Goal: Check status: Check status

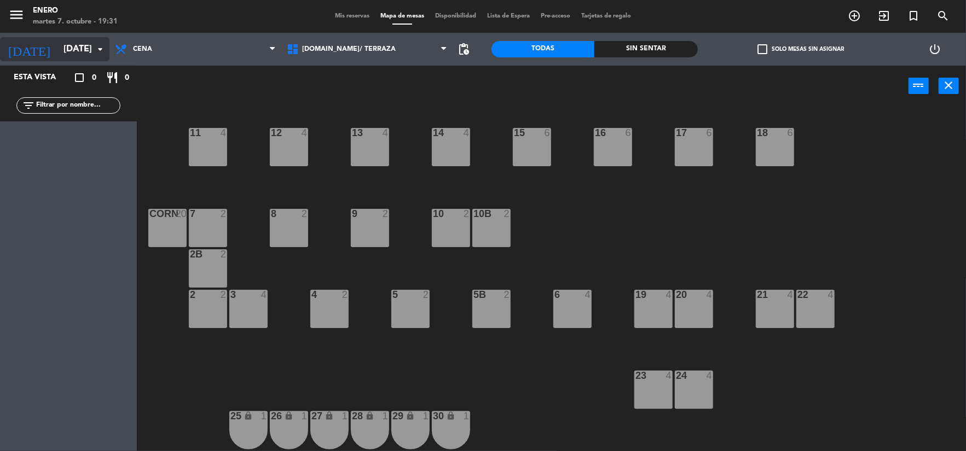
click at [60, 44] on input "[DATE]" at bounding box center [116, 49] width 116 height 21
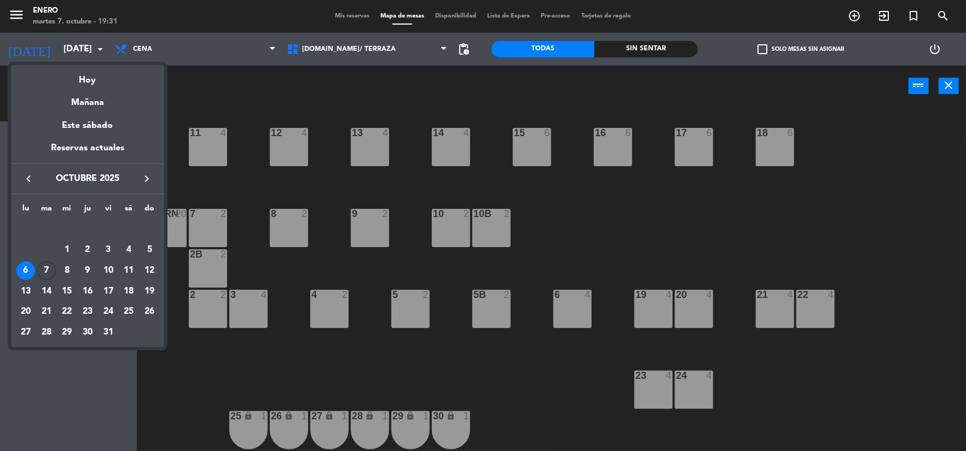
click at [39, 272] on div "7" at bounding box center [46, 270] width 19 height 19
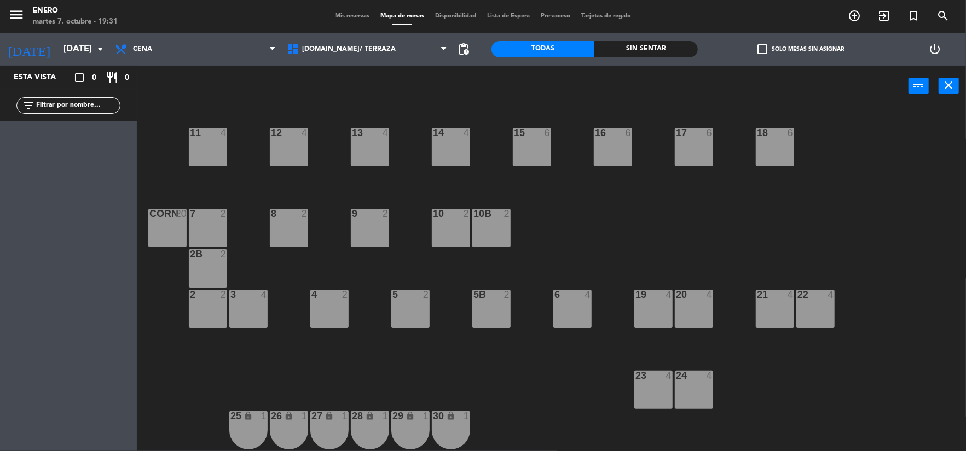
type input "[DATE]"
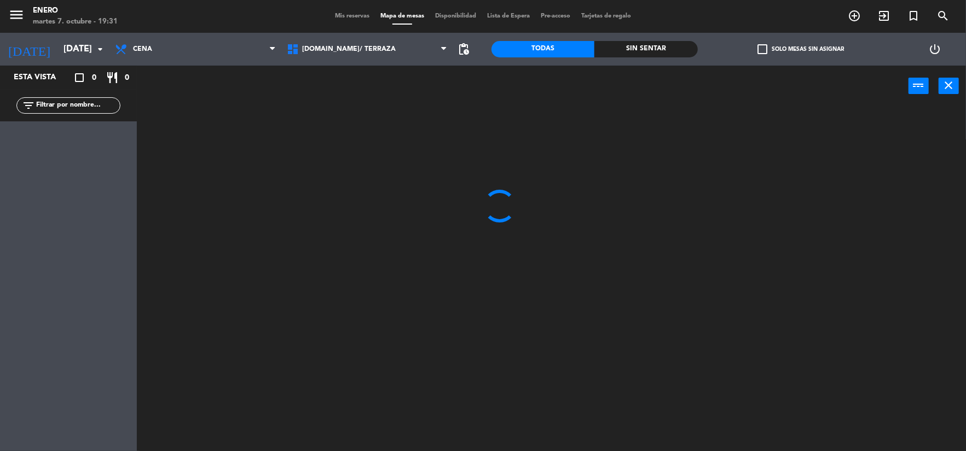
click at [335, 36] on div "[DOMAIN_NAME]/ TERRAZA 2.AGUAVIVA/ GARDEN/DECK [DOMAIN_NAME]/ TERRAZA [DOMAIN_N…" at bounding box center [367, 49] width 172 height 33
click at [338, 44] on span "[DOMAIN_NAME]/ TERRAZA" at bounding box center [367, 49] width 172 height 24
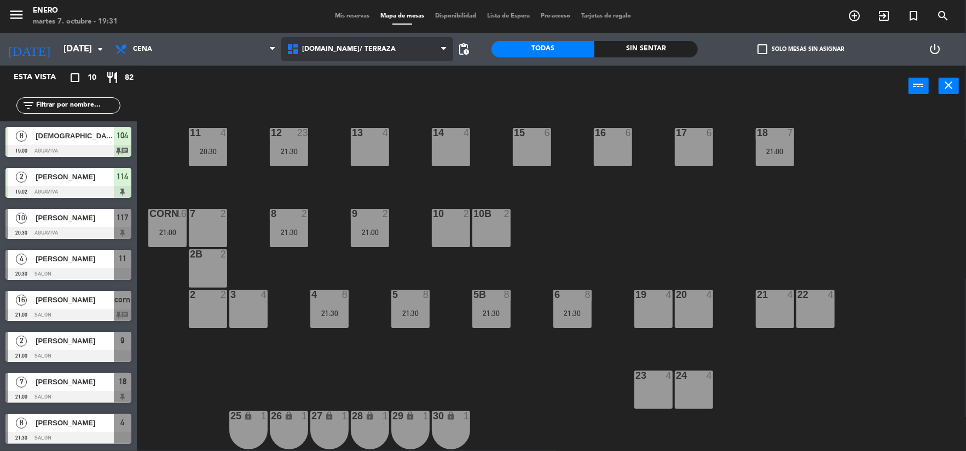
click at [305, 55] on span "[DOMAIN_NAME]/ TERRAZA" at bounding box center [367, 49] width 172 height 24
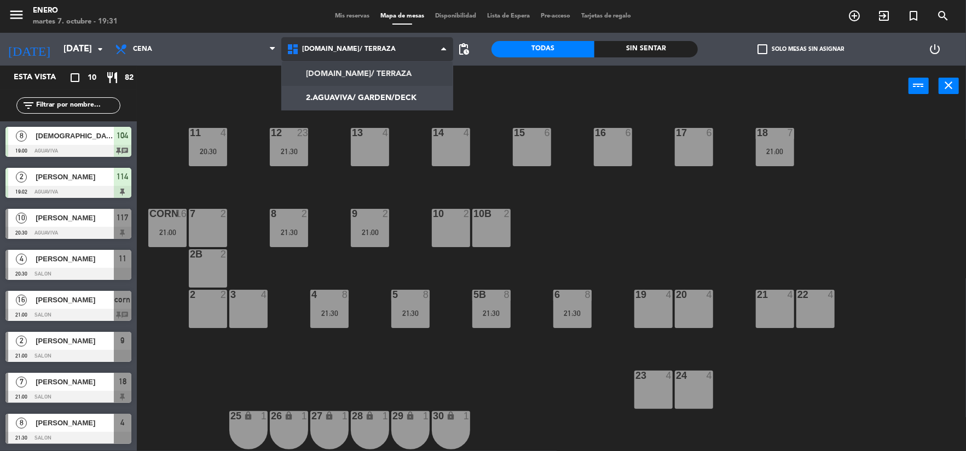
click at [405, 49] on span "[DOMAIN_NAME]/ TERRAZA" at bounding box center [367, 49] width 172 height 24
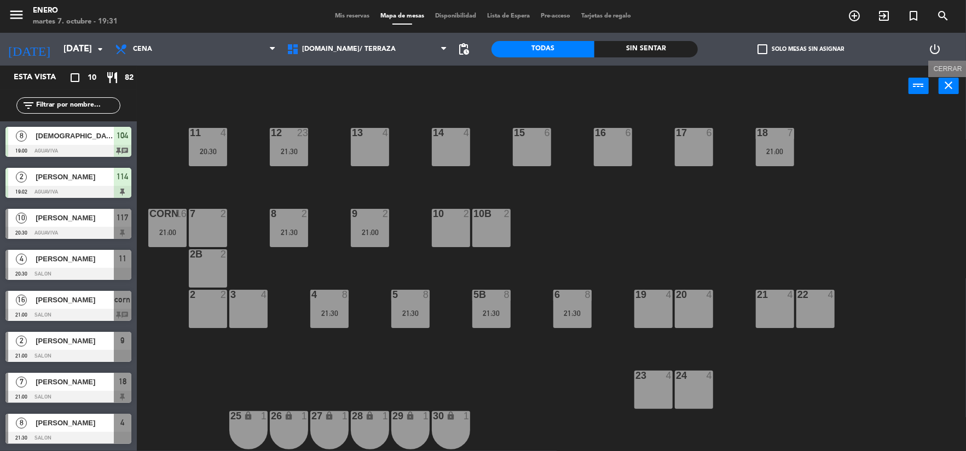
click at [949, 90] on icon "close" at bounding box center [948, 85] width 13 height 13
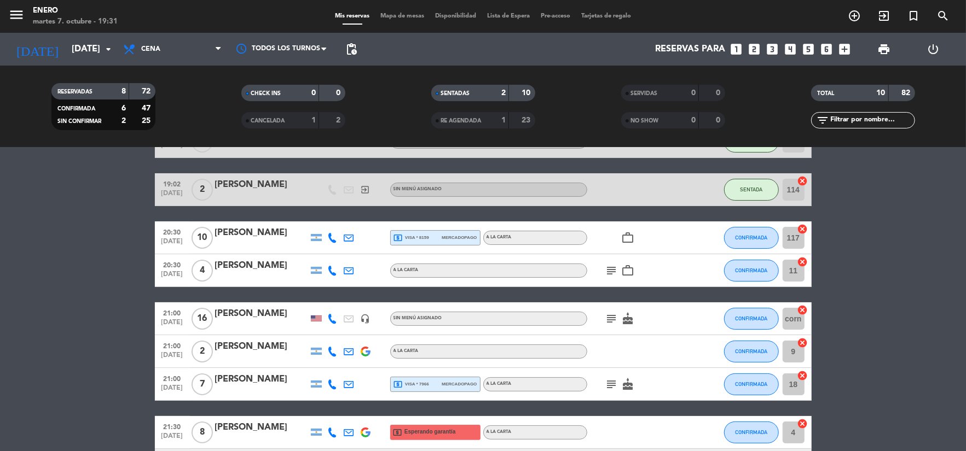
scroll to position [191, 0]
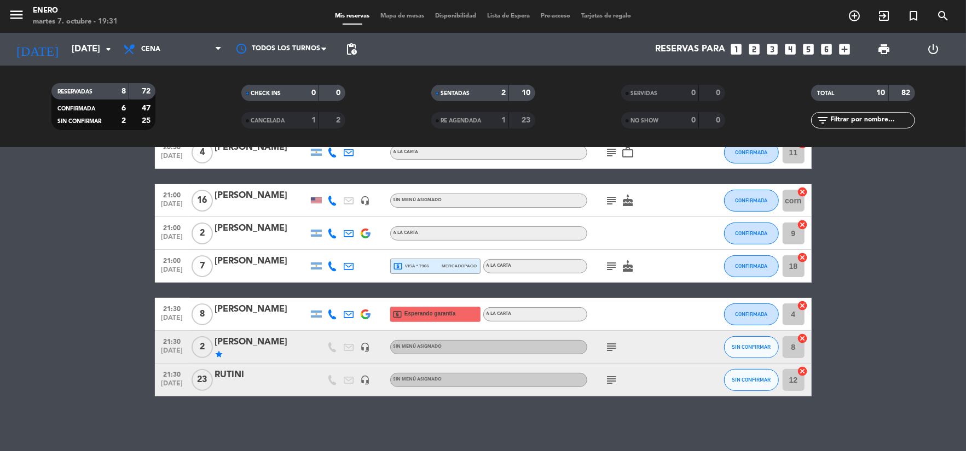
click at [613, 382] on icon "subject" at bounding box center [611, 380] width 13 height 13
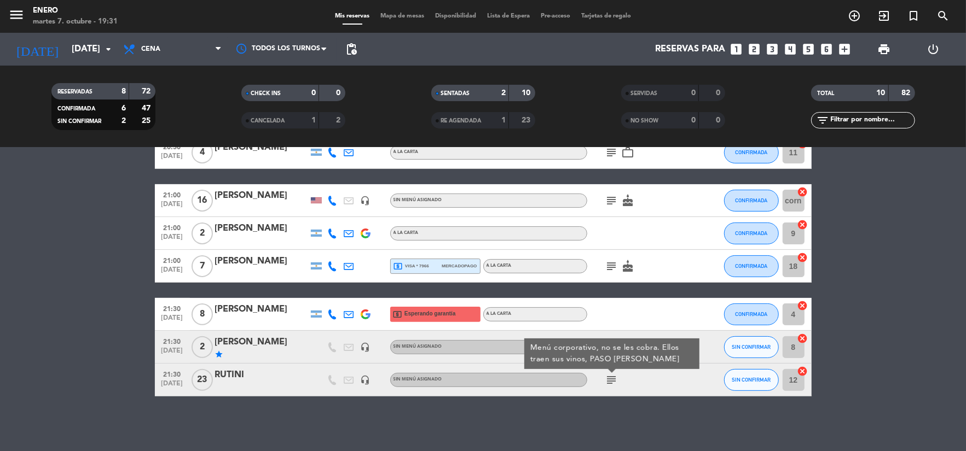
click at [613, 382] on icon "subject" at bounding box center [611, 380] width 13 height 13
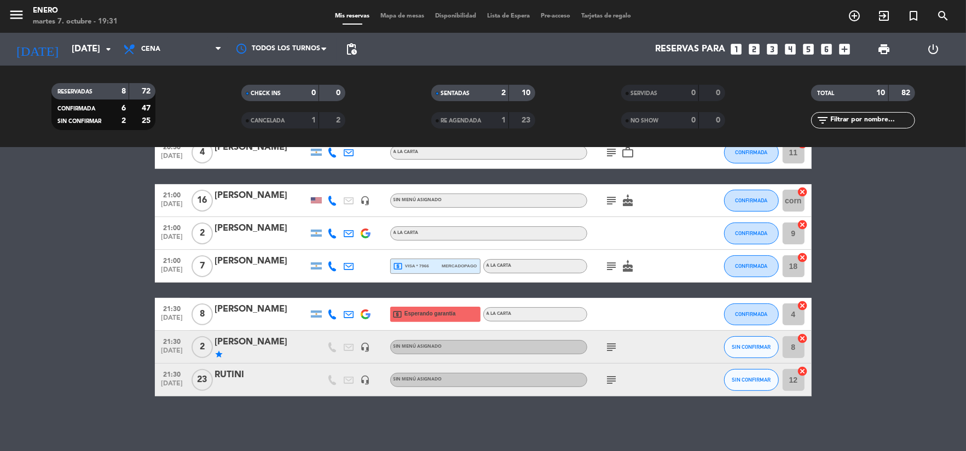
click at [607, 341] on icon "subject" at bounding box center [611, 347] width 13 height 13
click at [612, 270] on icon "subject" at bounding box center [611, 266] width 13 height 13
click at [611, 205] on icon "subject" at bounding box center [611, 200] width 13 height 13
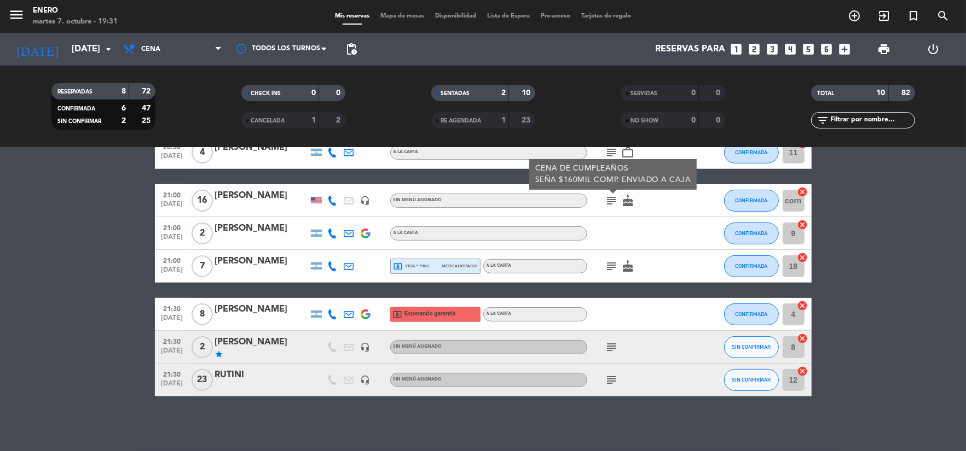
click at [611, 205] on icon "subject" at bounding box center [611, 200] width 13 height 13
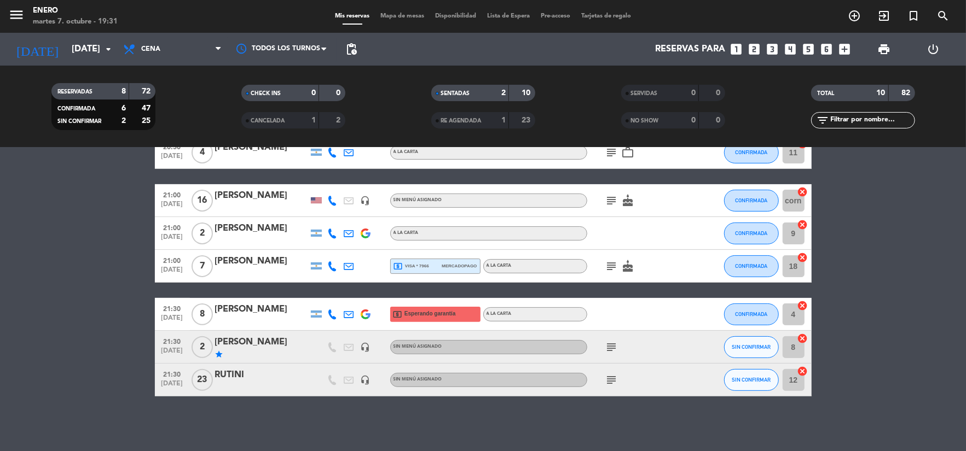
scroll to position [118, 0]
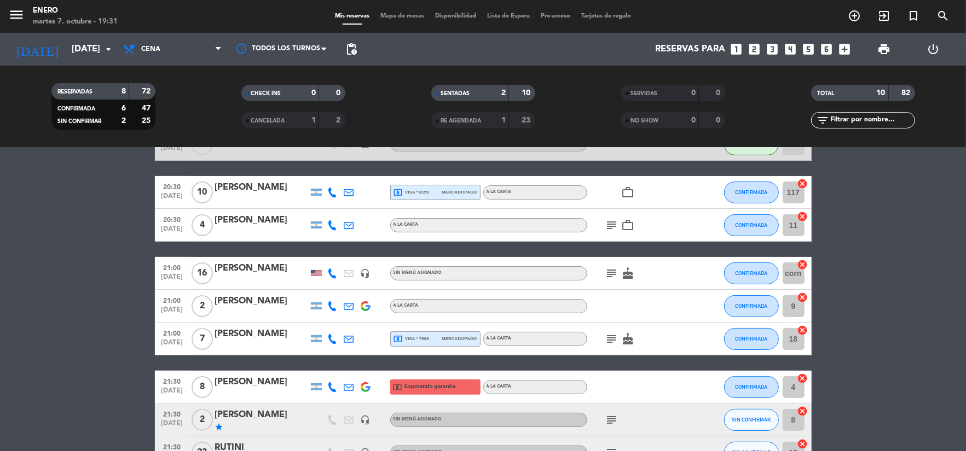
click at [614, 219] on icon "subject" at bounding box center [611, 225] width 13 height 13
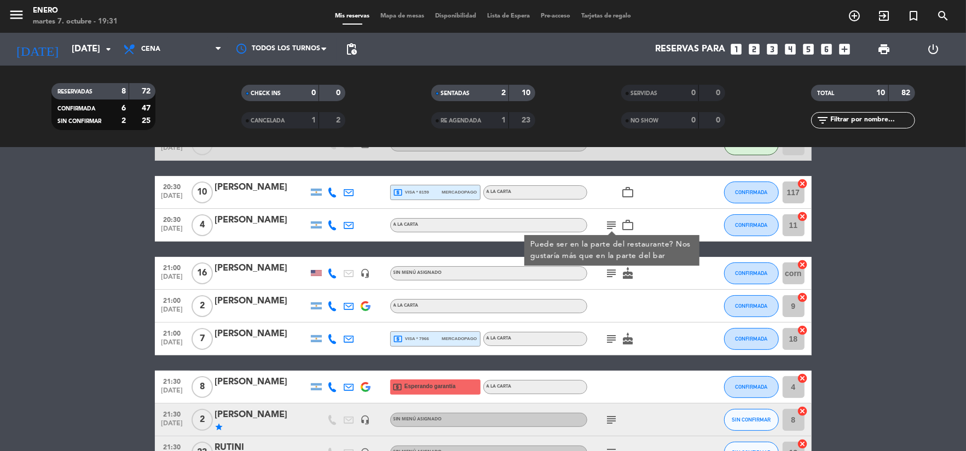
click at [614, 219] on icon "subject" at bounding box center [611, 225] width 13 height 13
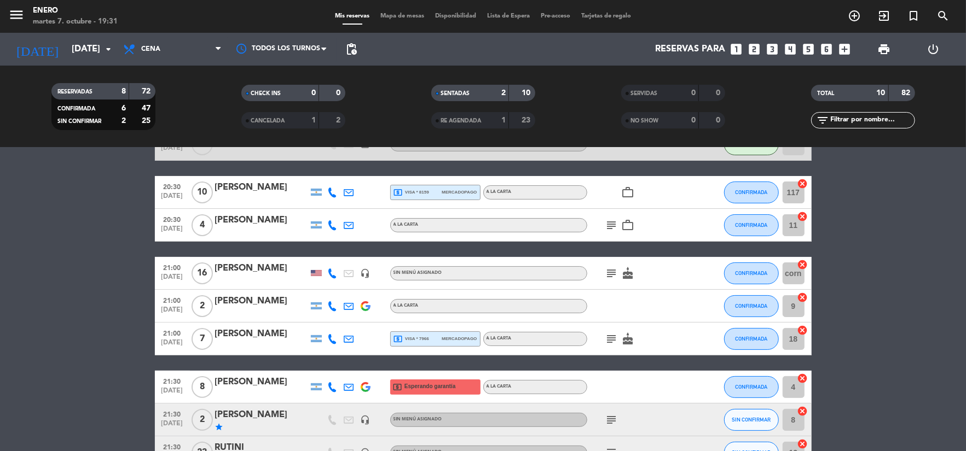
scroll to position [0, 0]
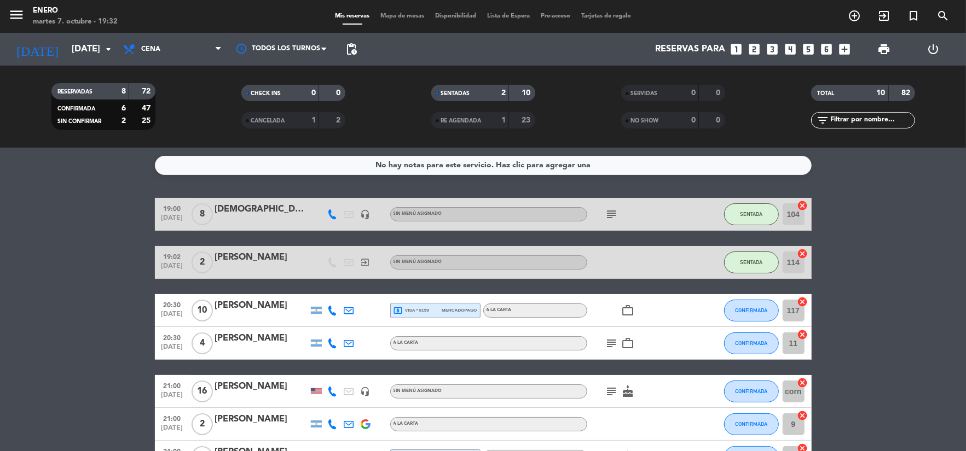
click at [611, 218] on icon "subject" at bounding box center [611, 214] width 13 height 13
click at [615, 341] on icon "subject" at bounding box center [611, 343] width 13 height 13
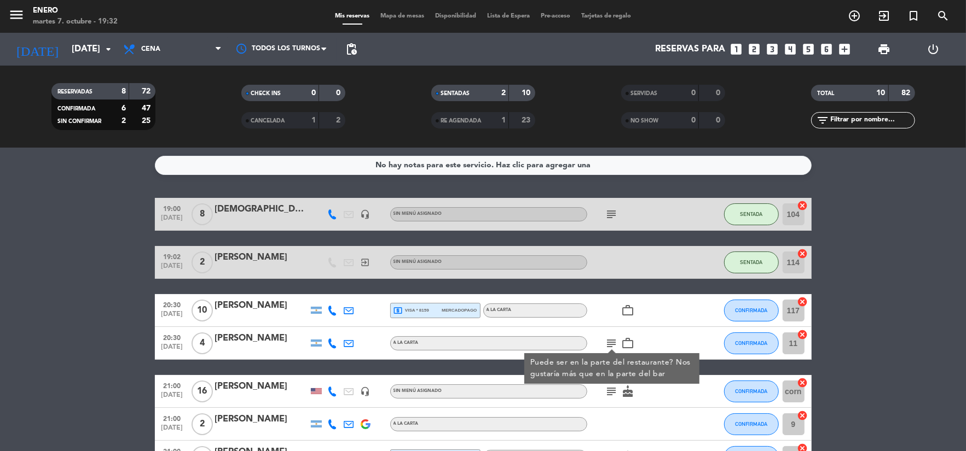
click at [615, 341] on icon "subject" at bounding box center [611, 343] width 13 height 13
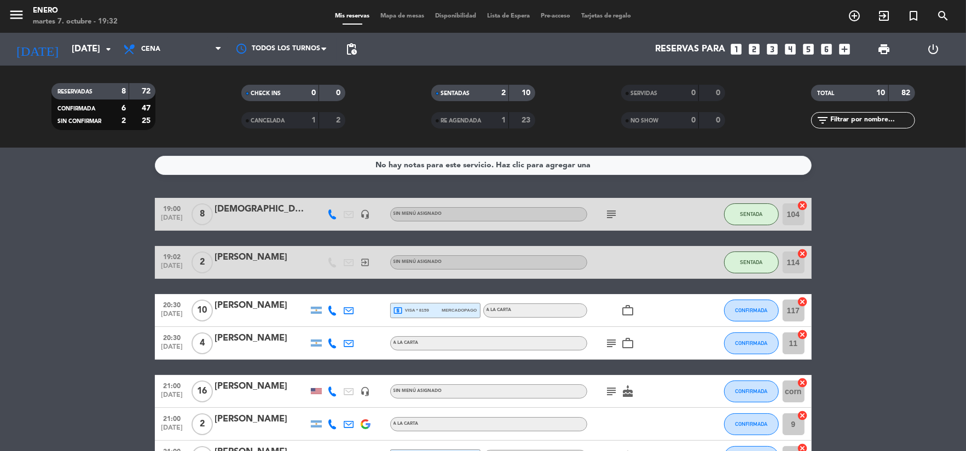
click at [614, 216] on icon "subject" at bounding box center [611, 214] width 13 height 13
click at [611, 347] on icon "subject" at bounding box center [611, 343] width 13 height 13
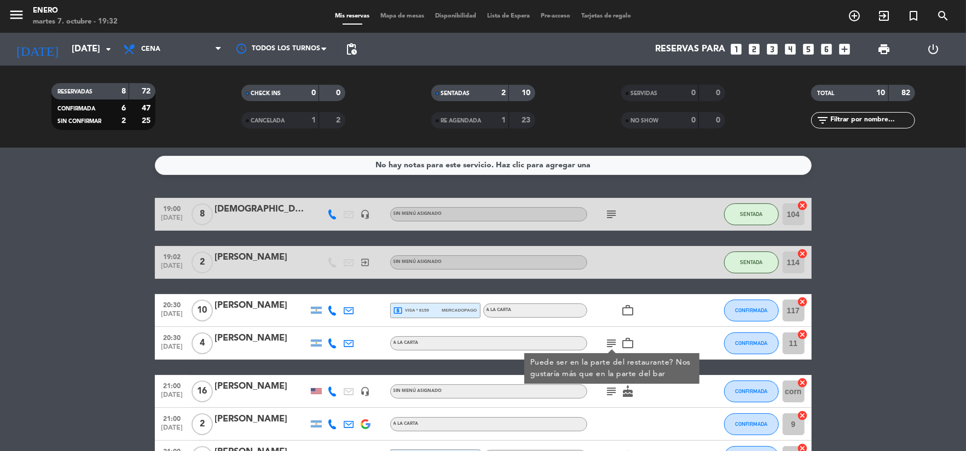
scroll to position [73, 0]
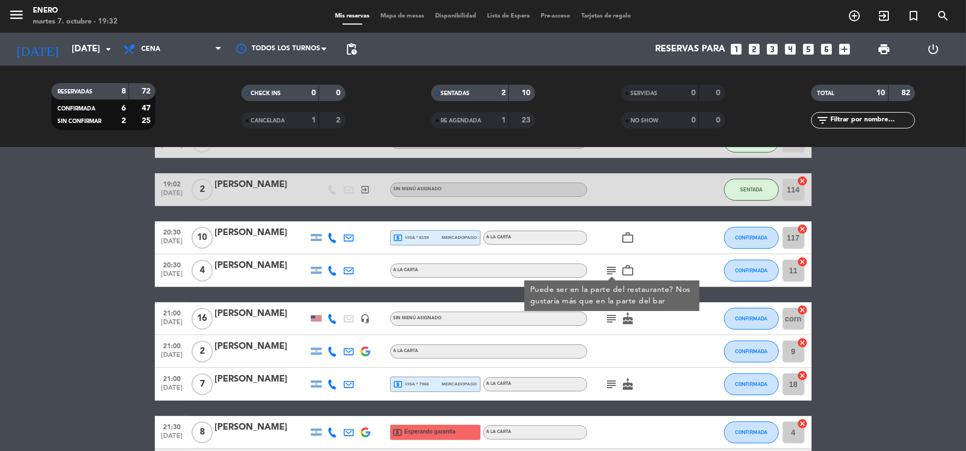
click at [605, 318] on icon "subject" at bounding box center [611, 318] width 13 height 13
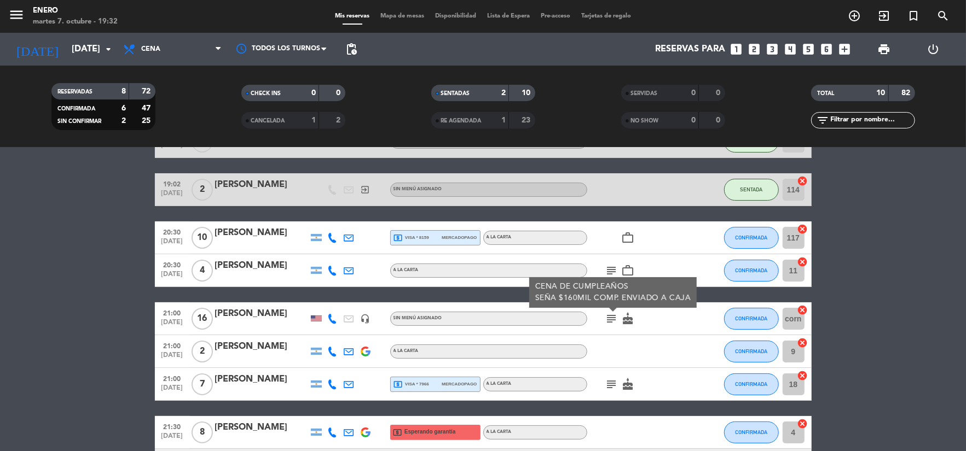
click at [615, 383] on icon "subject" at bounding box center [611, 384] width 13 height 13
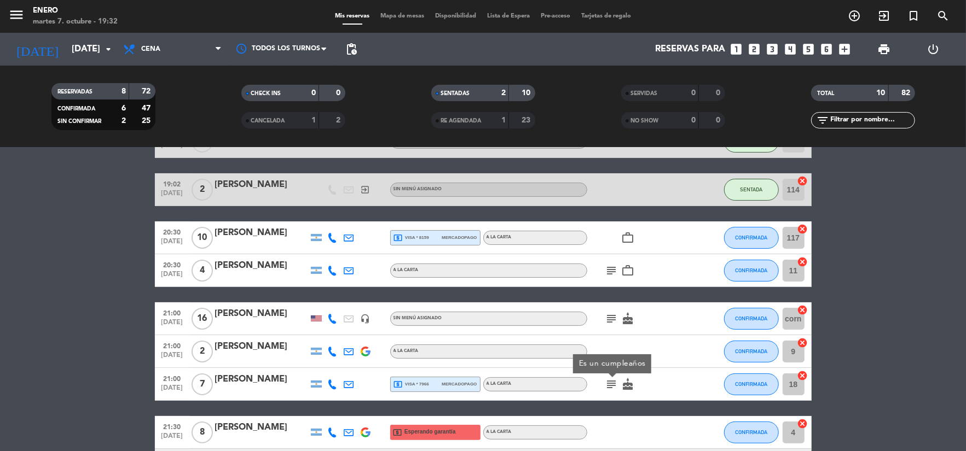
scroll to position [191, 0]
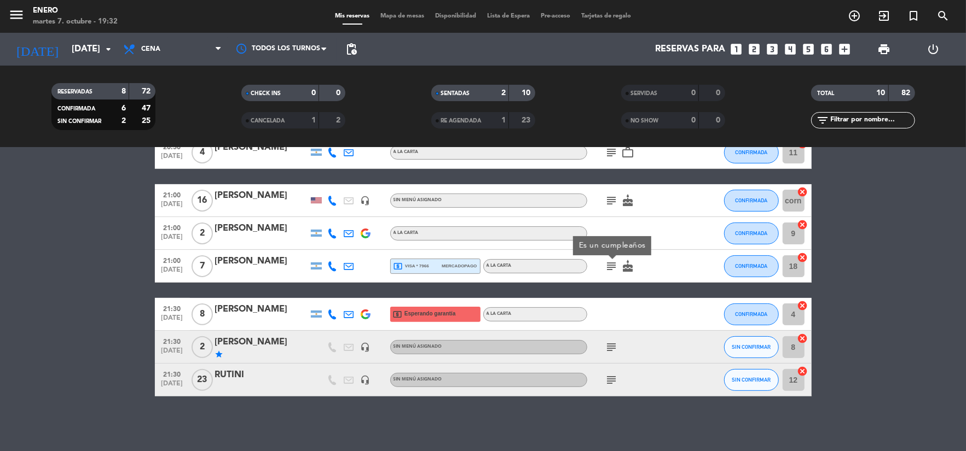
click at [609, 353] on div "subject" at bounding box center [636, 347] width 98 height 32
click at [611, 351] on icon "subject" at bounding box center [611, 347] width 13 height 13
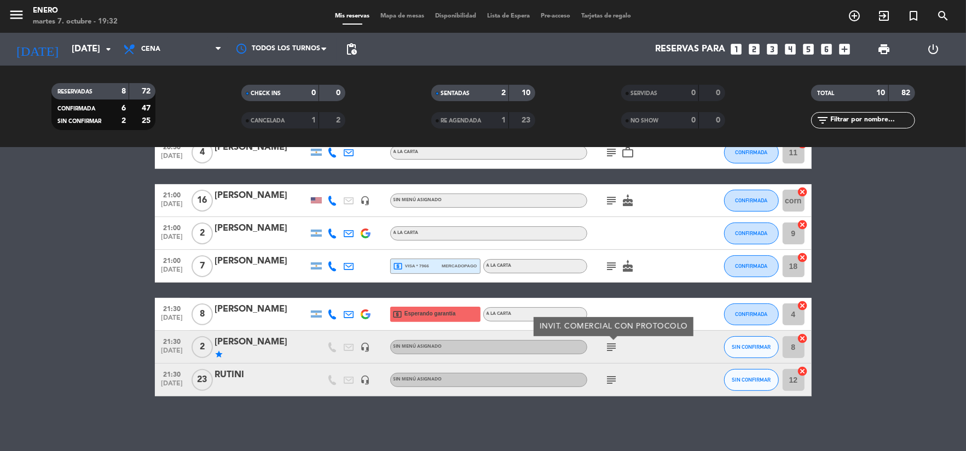
scroll to position [0, 0]
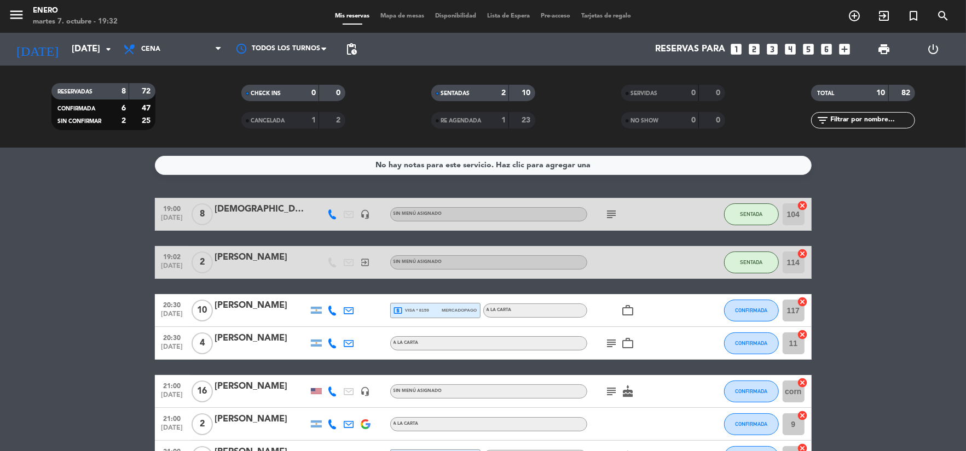
click at [604, 393] on span "subject" at bounding box center [611, 391] width 16 height 13
click at [608, 392] on icon "subject" at bounding box center [611, 391] width 13 height 13
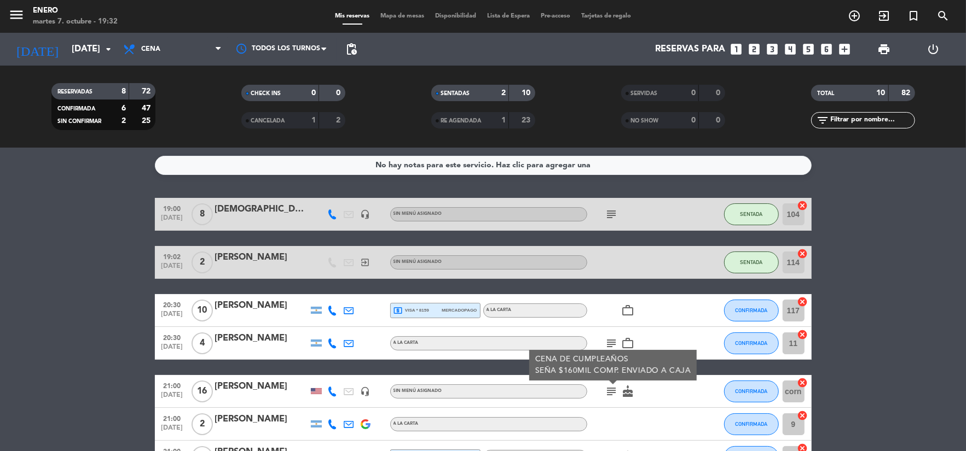
click at [659, 396] on div "subject CENA DE CUMPLEAÑOS SEÑA $160MIL COMP. ENVIADO A CAJA cake" at bounding box center [636, 391] width 98 height 32
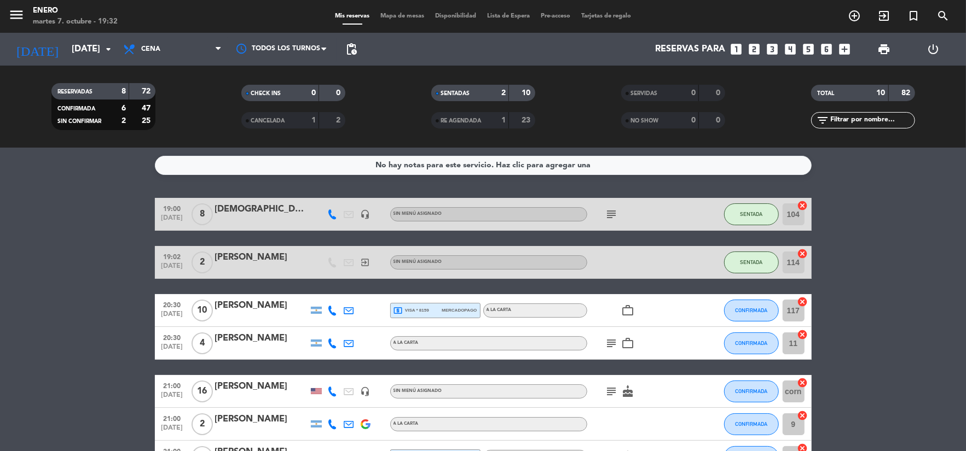
click at [613, 392] on icon "subject" at bounding box center [611, 391] width 13 height 13
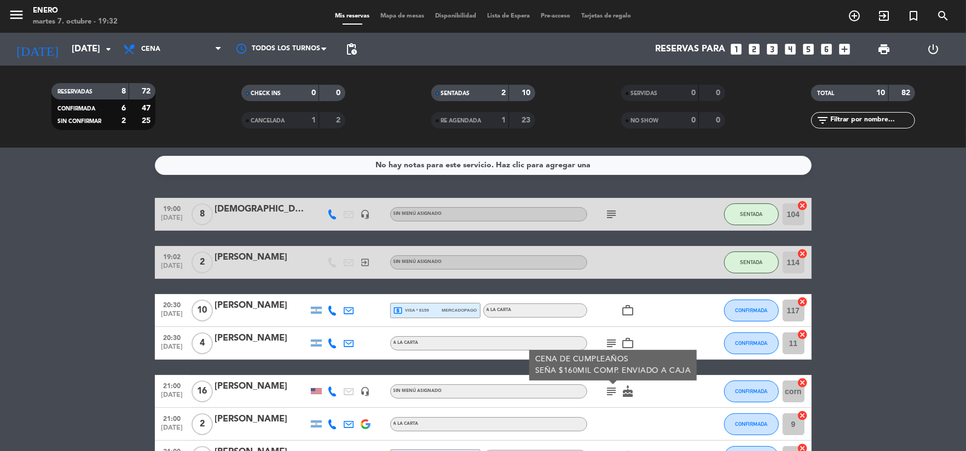
click at [613, 392] on icon "subject" at bounding box center [611, 391] width 13 height 13
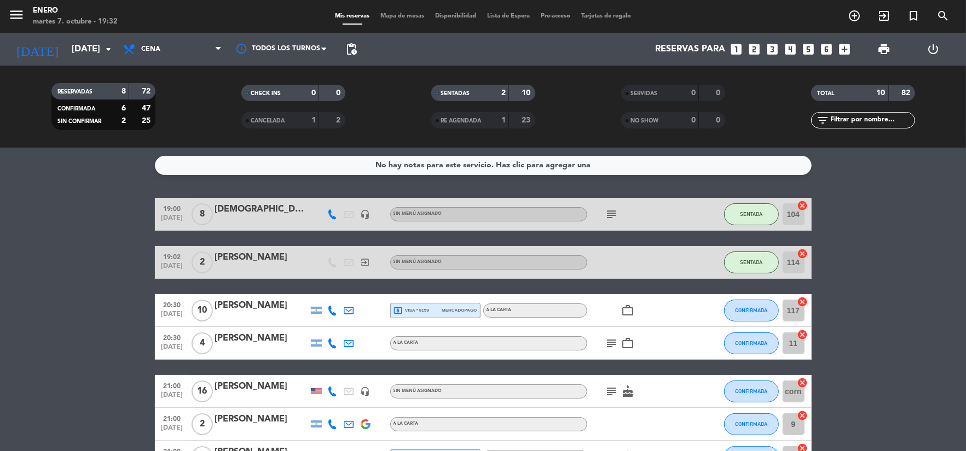
scroll to position [73, 0]
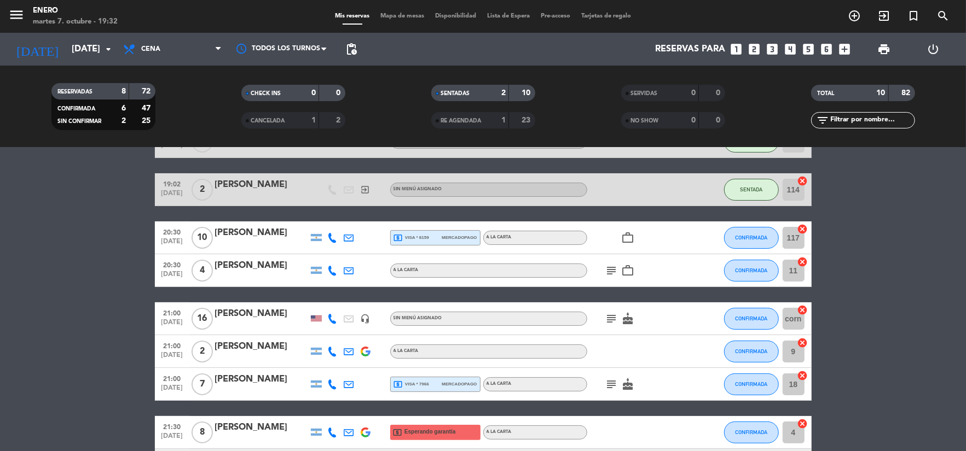
click at [611, 387] on icon "subject" at bounding box center [611, 384] width 13 height 13
